Goal: Task Accomplishment & Management: Manage account settings

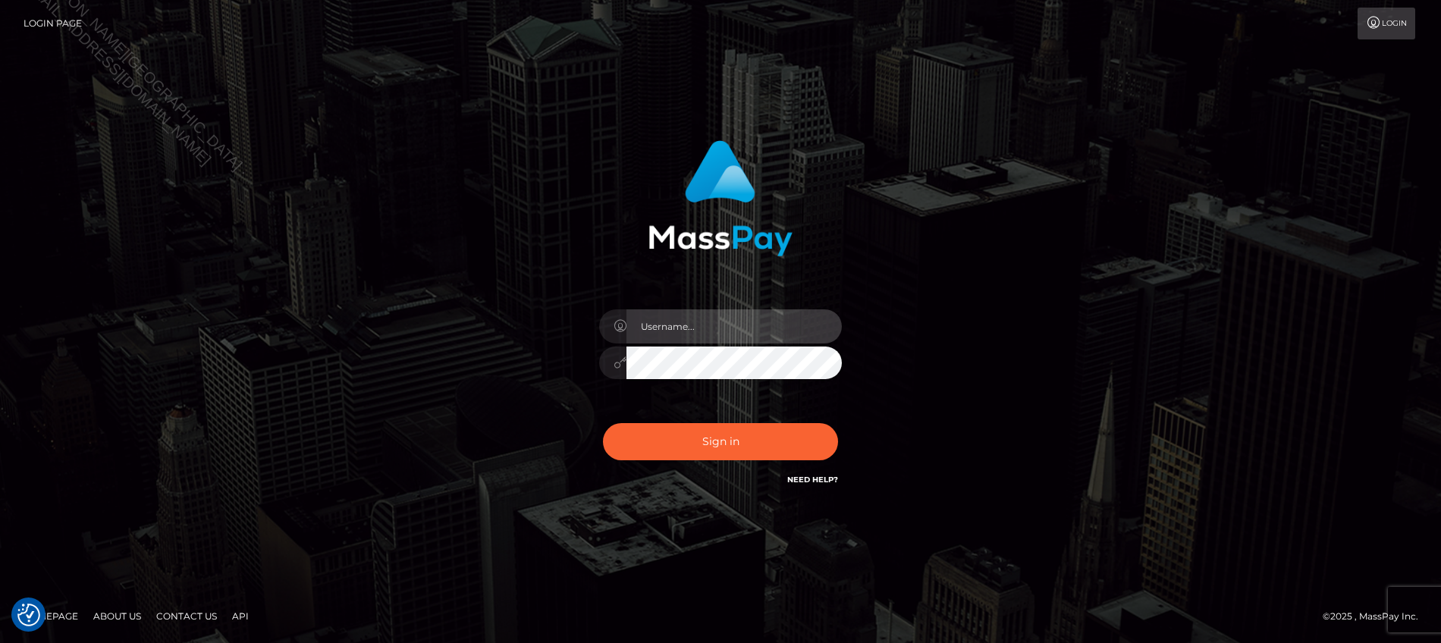
type input "Jiecel"
click at [1022, 433] on div "Jiecel Sign in" at bounding box center [720, 322] width 864 height 386
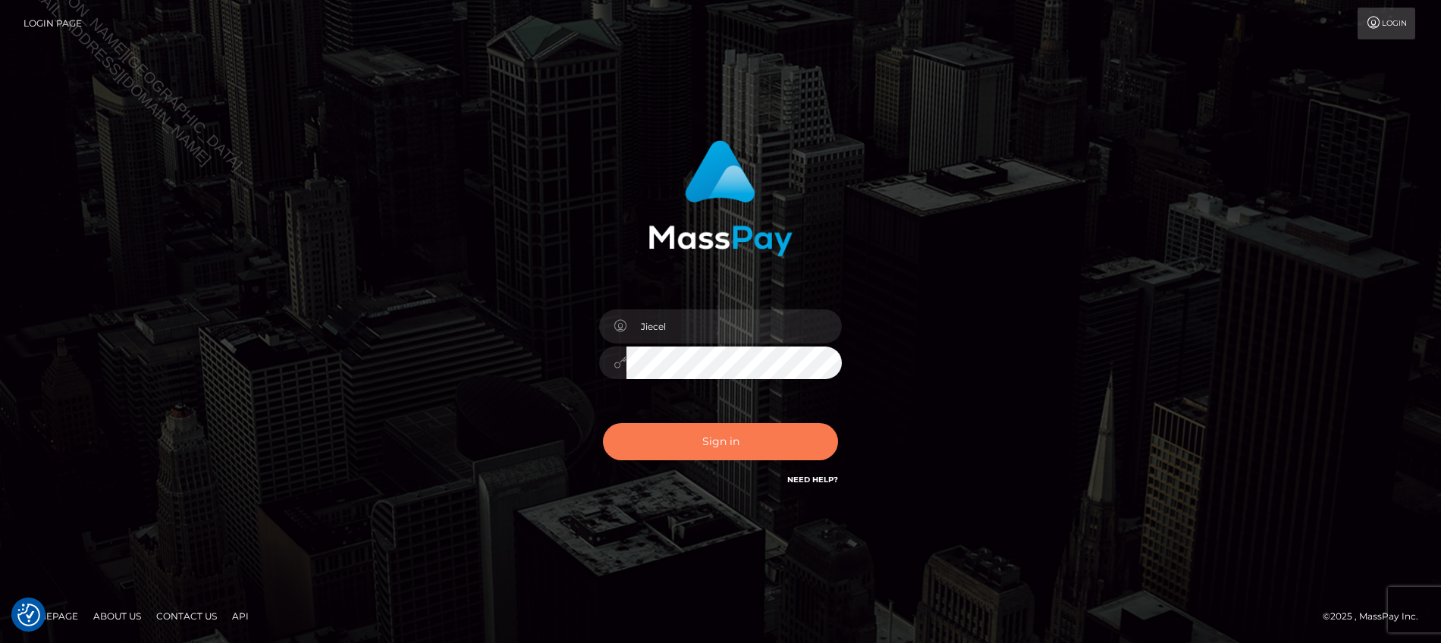
click at [758, 447] on button "Sign in" at bounding box center [720, 441] width 235 height 37
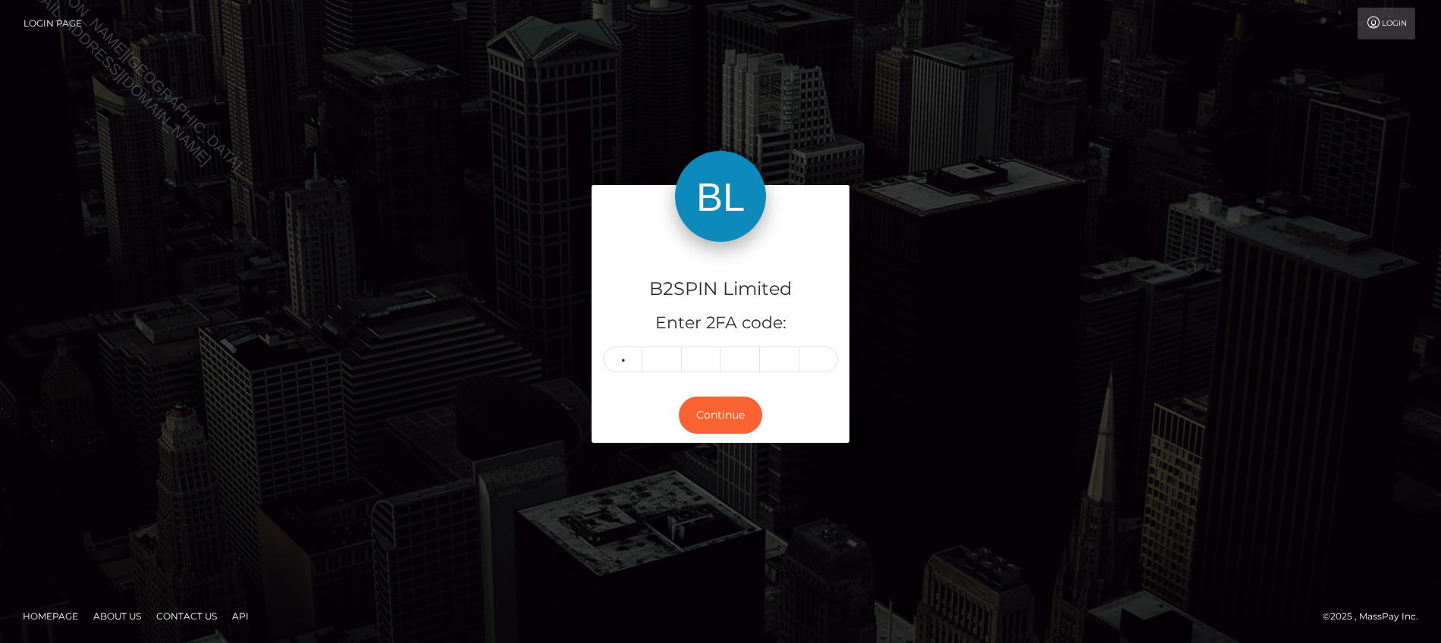
type input "7"
type input "9"
type input "5"
type input "9"
type input "6"
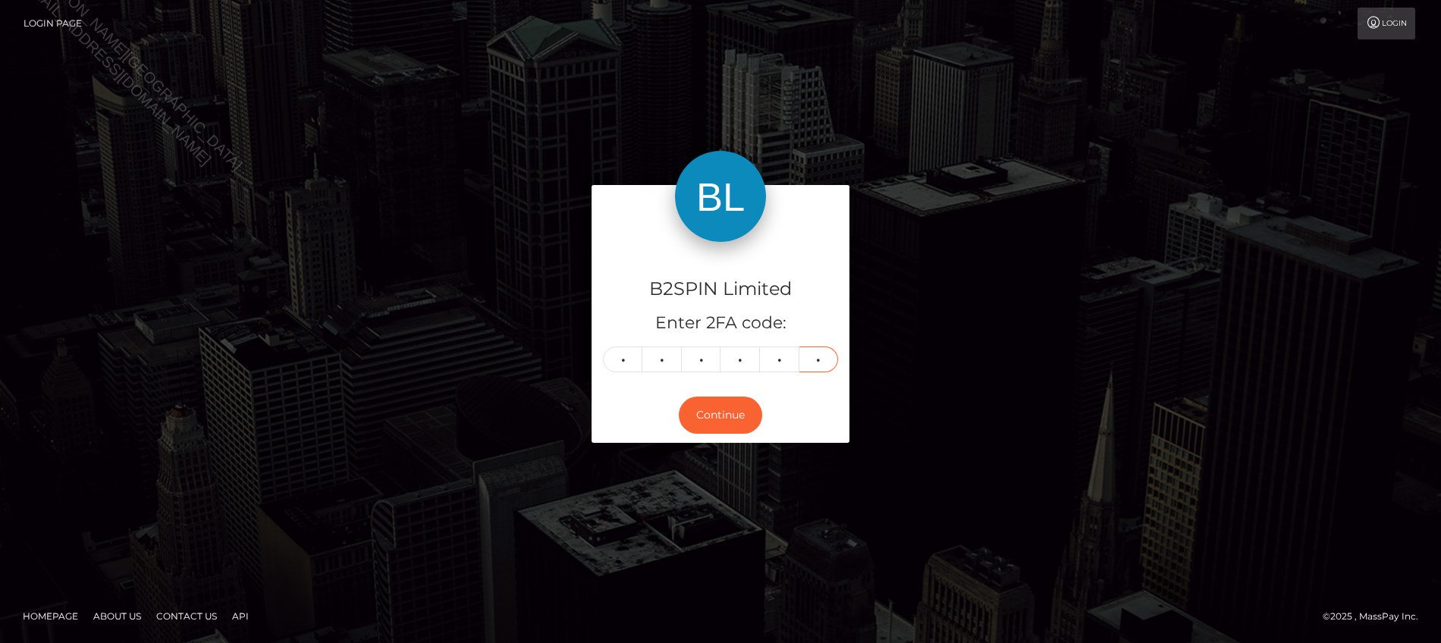
type input "3"
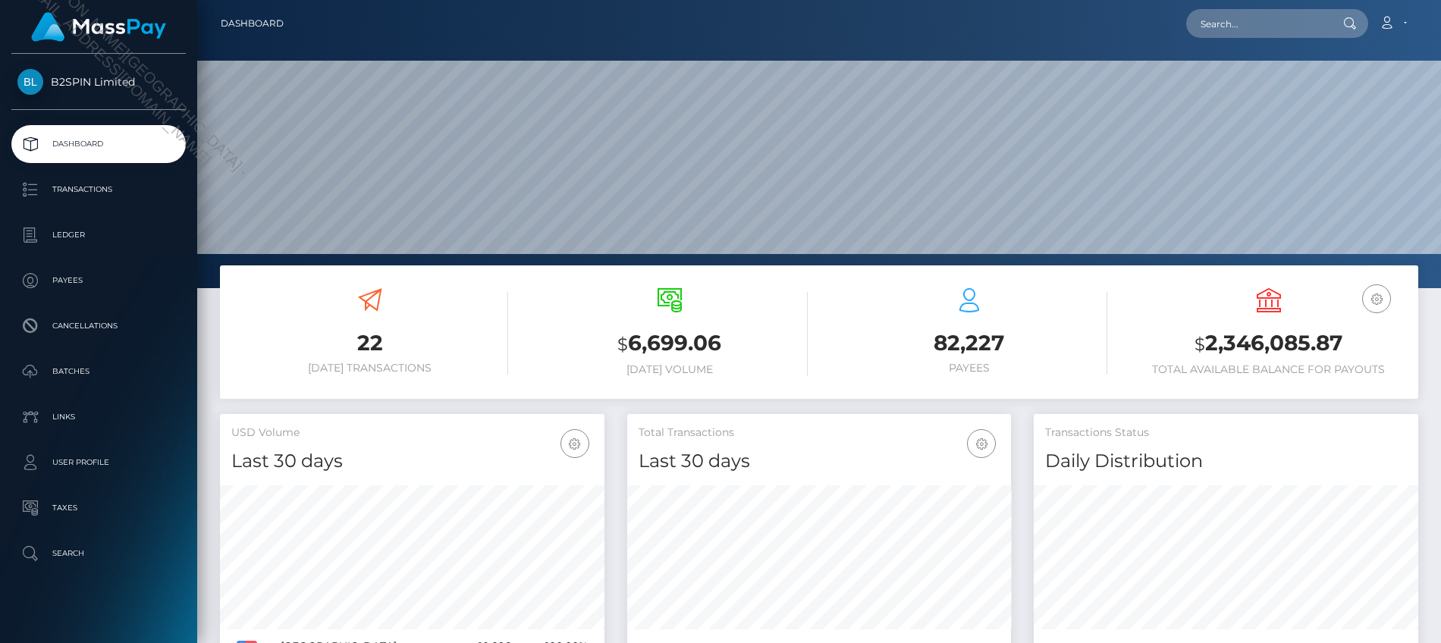
scroll to position [268, 384]
drag, startPoint x: 1312, startPoint y: 403, endPoint x: 1188, endPoint y: 422, distance: 124.9
click at [1312, 403] on div "22 Today Transactions $ 6,699.06 Today Volume 82,227 $" at bounding box center [819, 339] width 1221 height 149
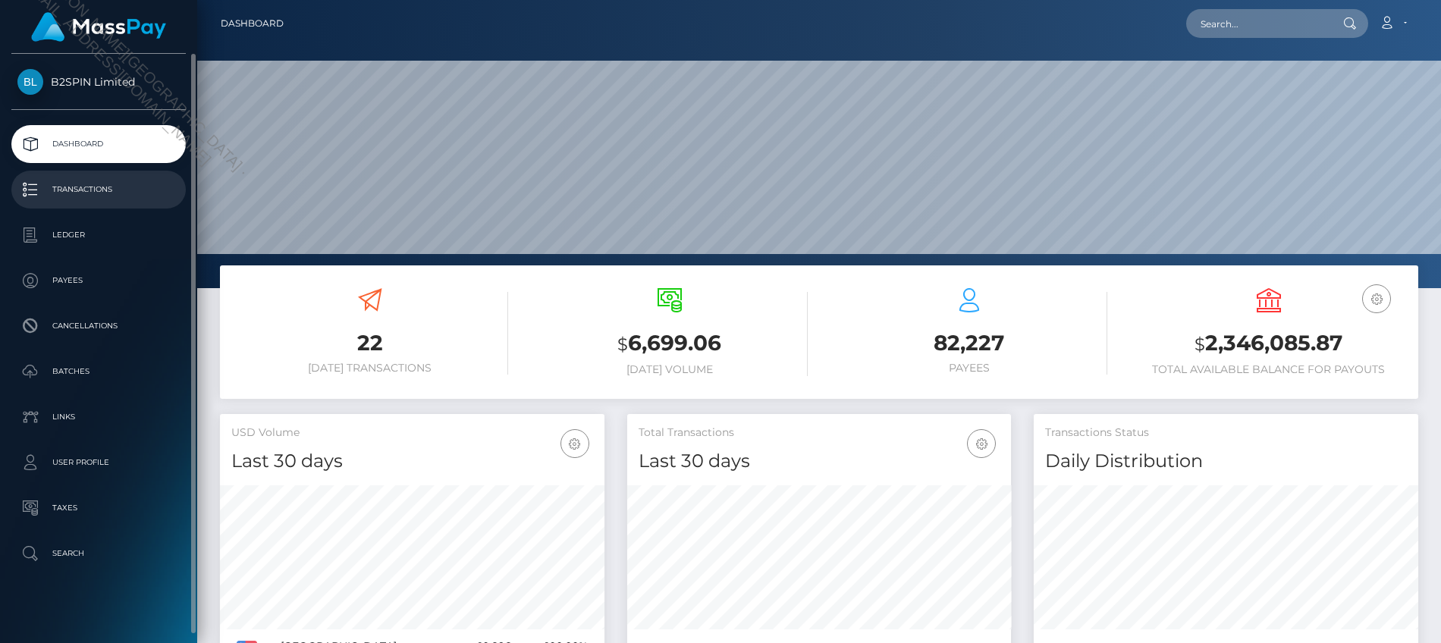
click at [103, 194] on p "Transactions" at bounding box center [98, 189] width 162 height 23
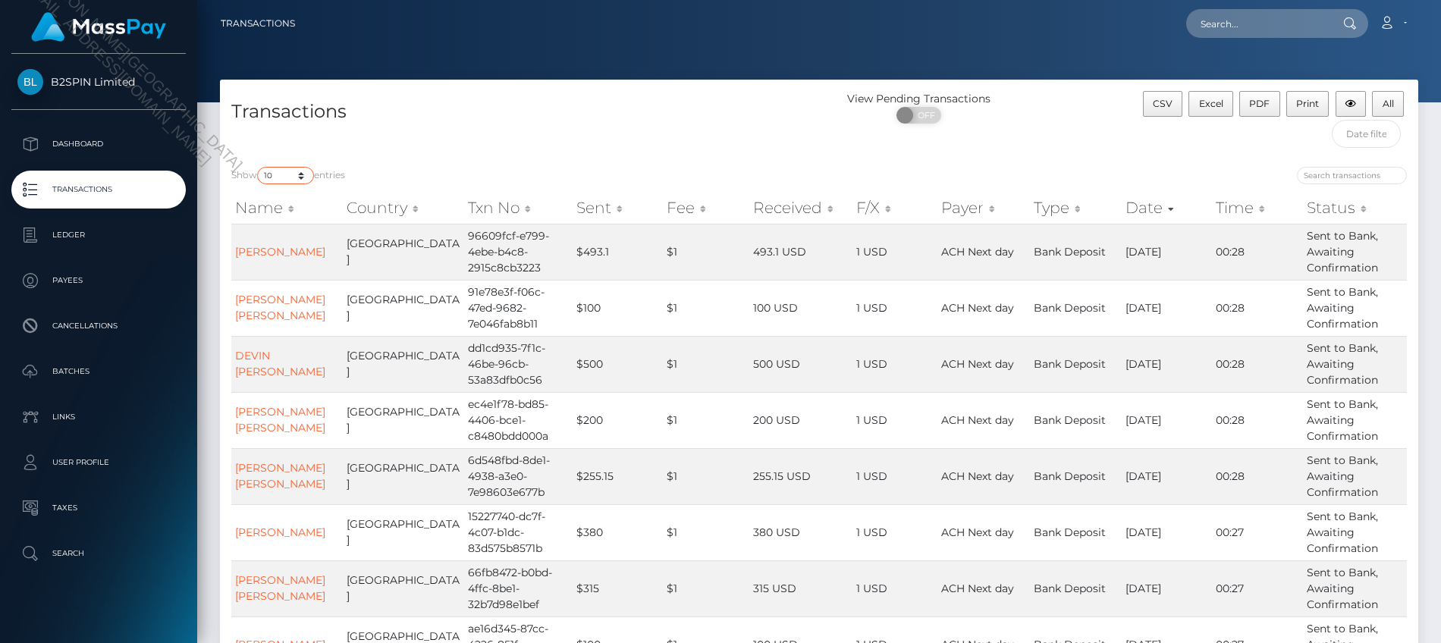
click at [294, 172] on select "10 25 50 100 250 500 1,000 3,500" at bounding box center [285, 175] width 57 height 17
select select "3500"
click at [259, 167] on select "10 25 50 100 250 500 1,000 3,500" at bounding box center [285, 175] width 57 height 17
click at [924, 118] on span "OFF" at bounding box center [924, 115] width 38 height 17
checkbox input "true"
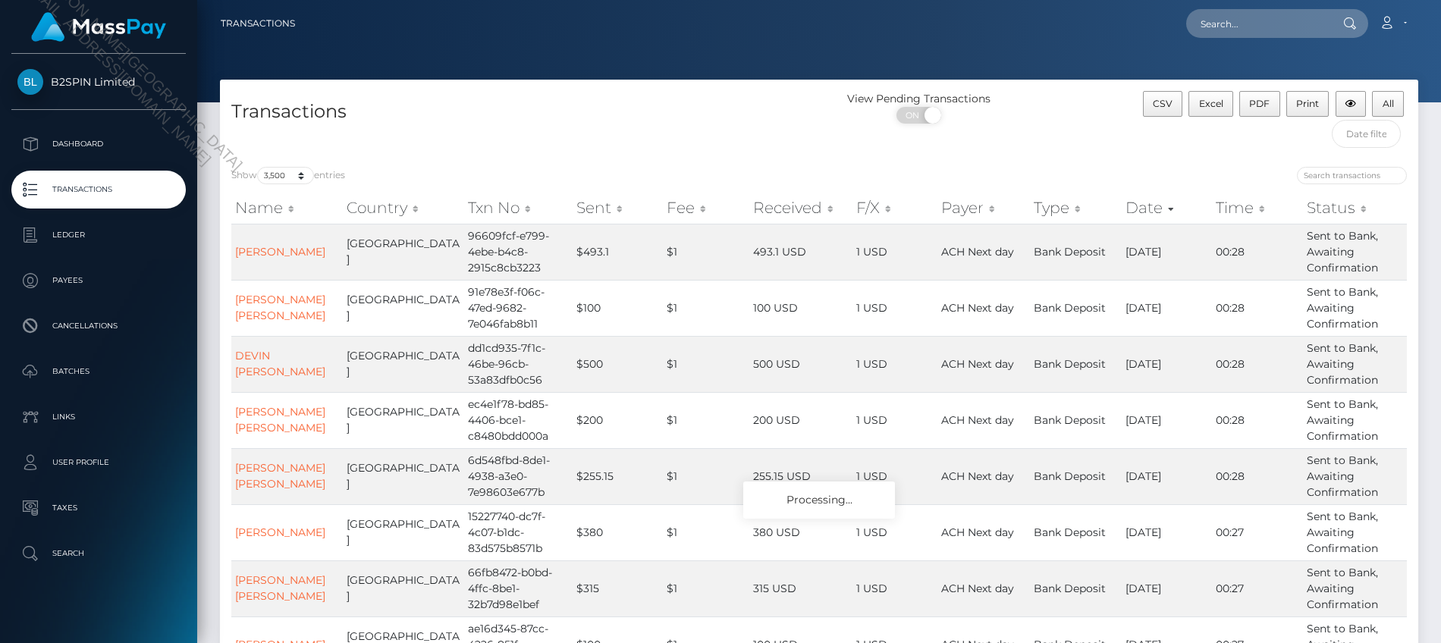
click at [671, 127] on div "Transactions" at bounding box center [519, 123] width 599 height 64
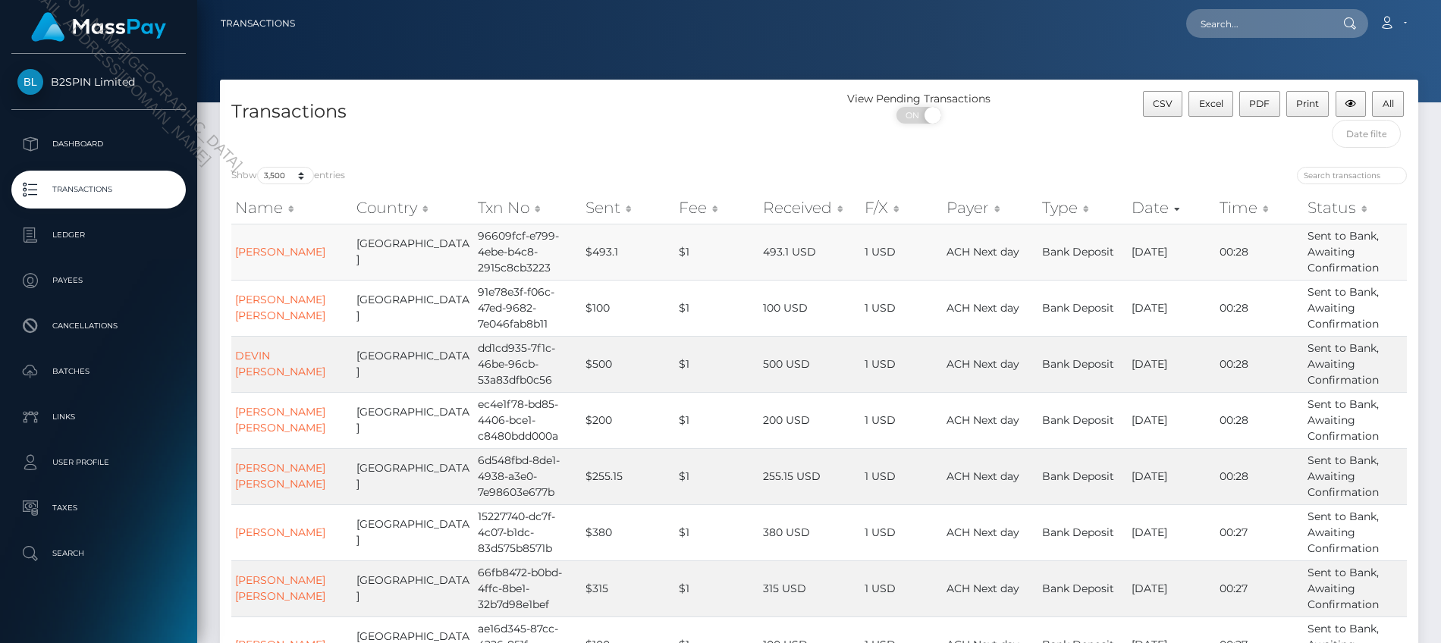
drag, startPoint x: 833, startPoint y: 616, endPoint x: 1065, endPoint y: 248, distance: 435.9
click at [833, 616] on td "100 USD" at bounding box center [810, 644] width 102 height 56
click at [1217, 105] on span "Excel" at bounding box center [1211, 103] width 24 height 11
